Goal: Task Accomplishment & Management: Manage account settings

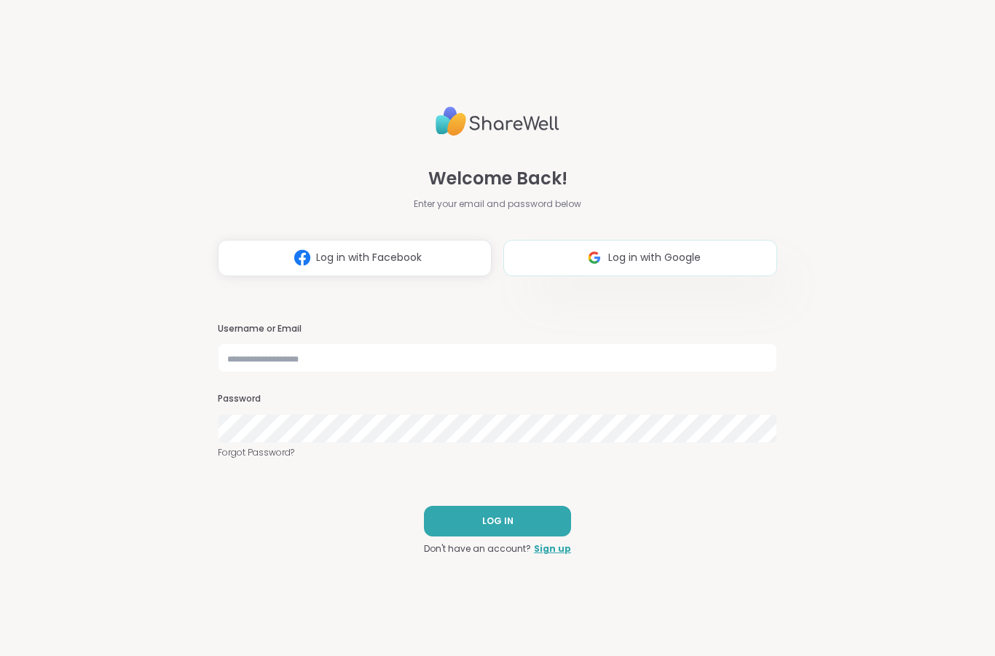
click at [740, 254] on button "Log in with Google" at bounding box center [640, 258] width 274 height 36
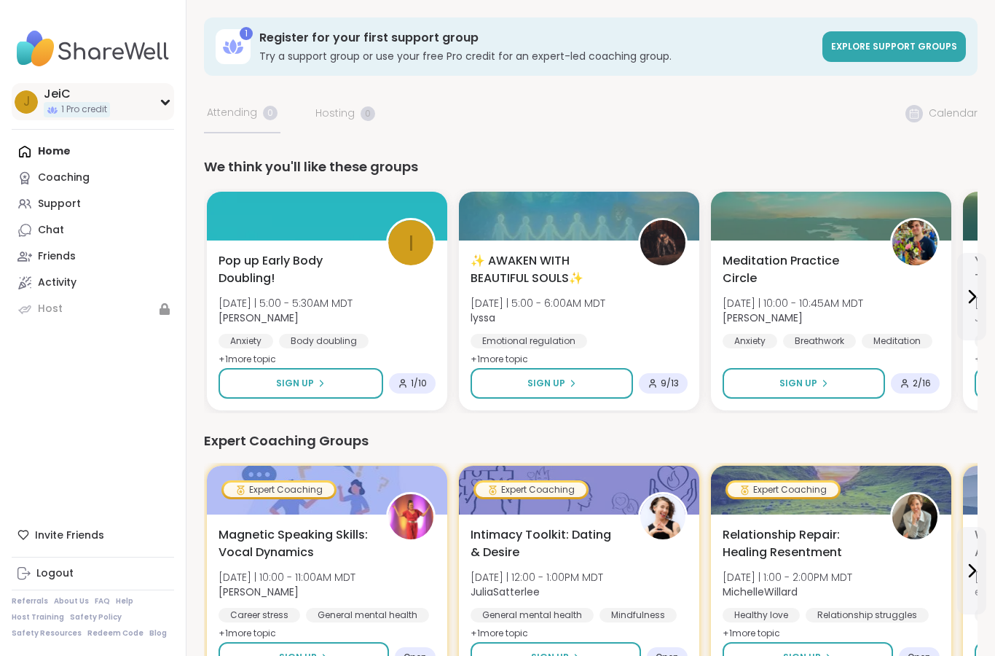
click at [162, 103] on icon at bounding box center [166, 101] width 12 height 7
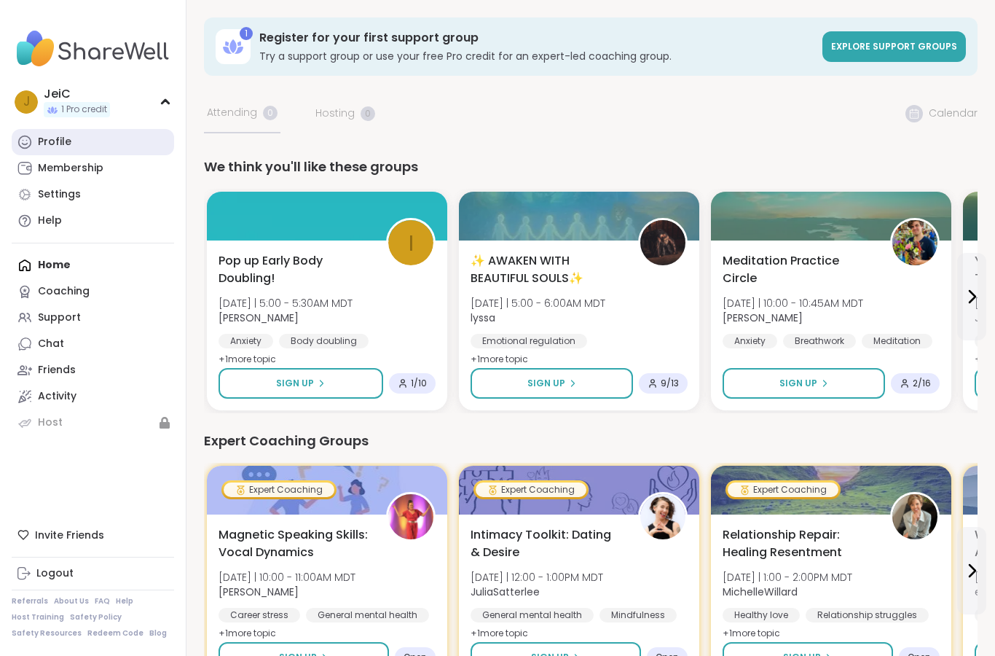
click at [78, 149] on link "Profile" at bounding box center [93, 142] width 162 height 26
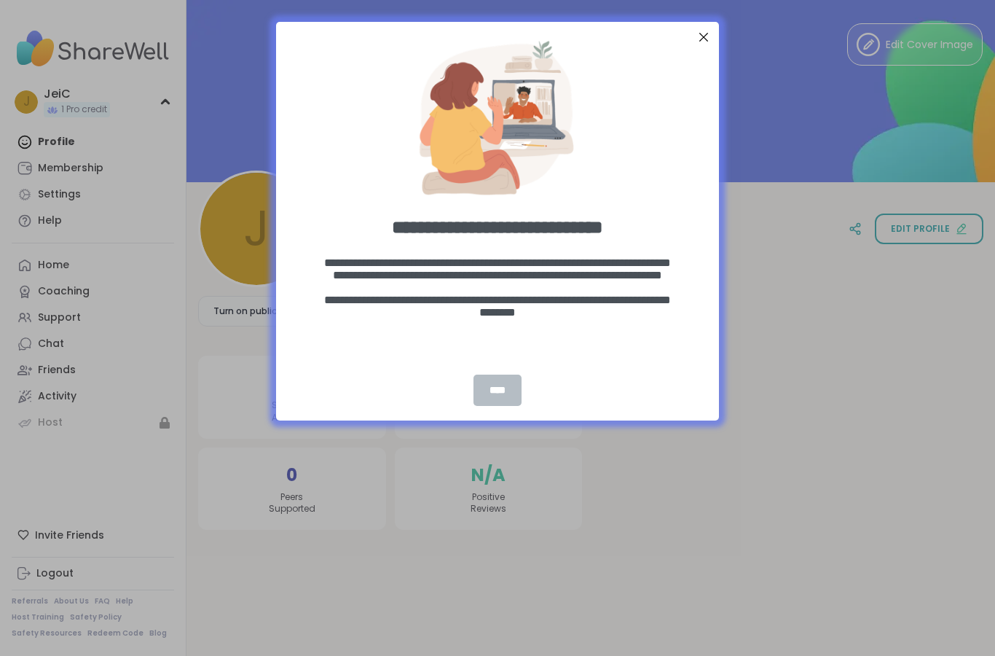
click at [500, 390] on div "****" at bounding box center [498, 389] width 48 height 31
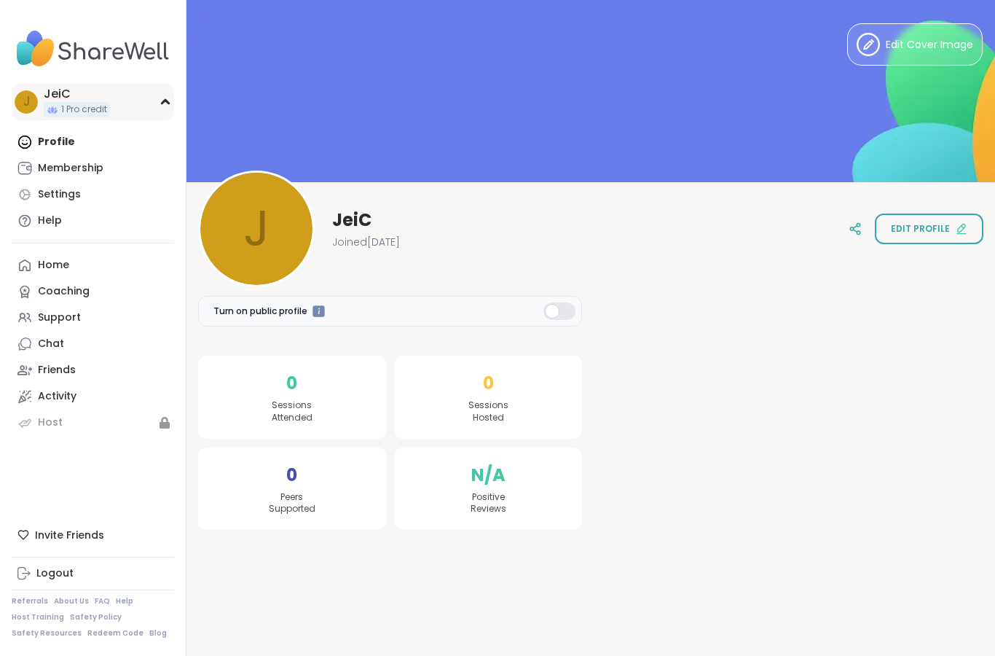
click at [168, 100] on icon at bounding box center [165, 102] width 7 height 4
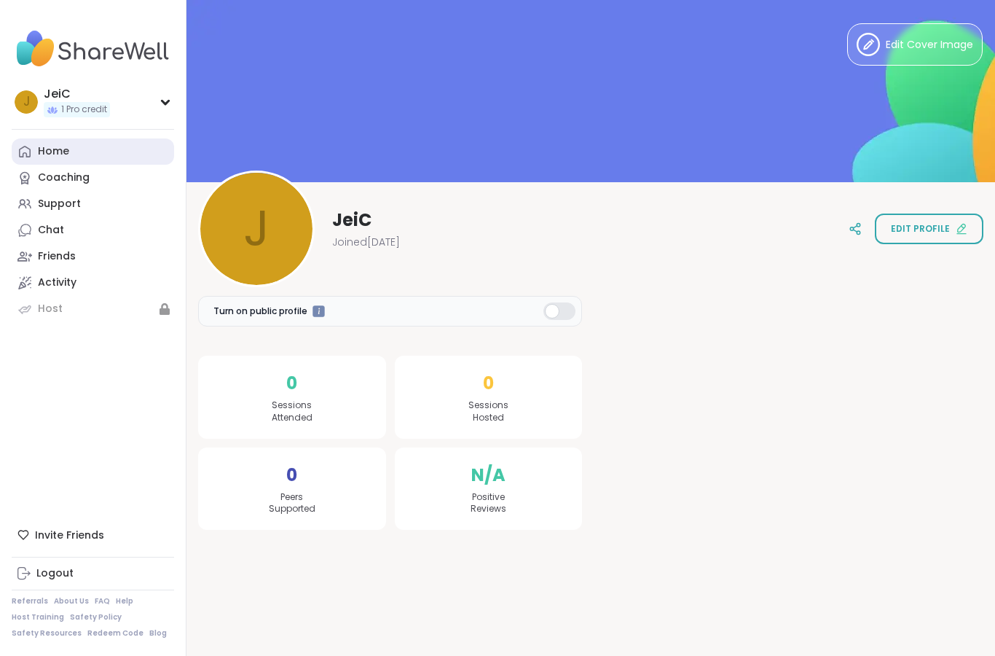
click at [90, 152] on link "Home" at bounding box center [93, 151] width 162 height 26
